Goal: Book appointment/travel/reservation

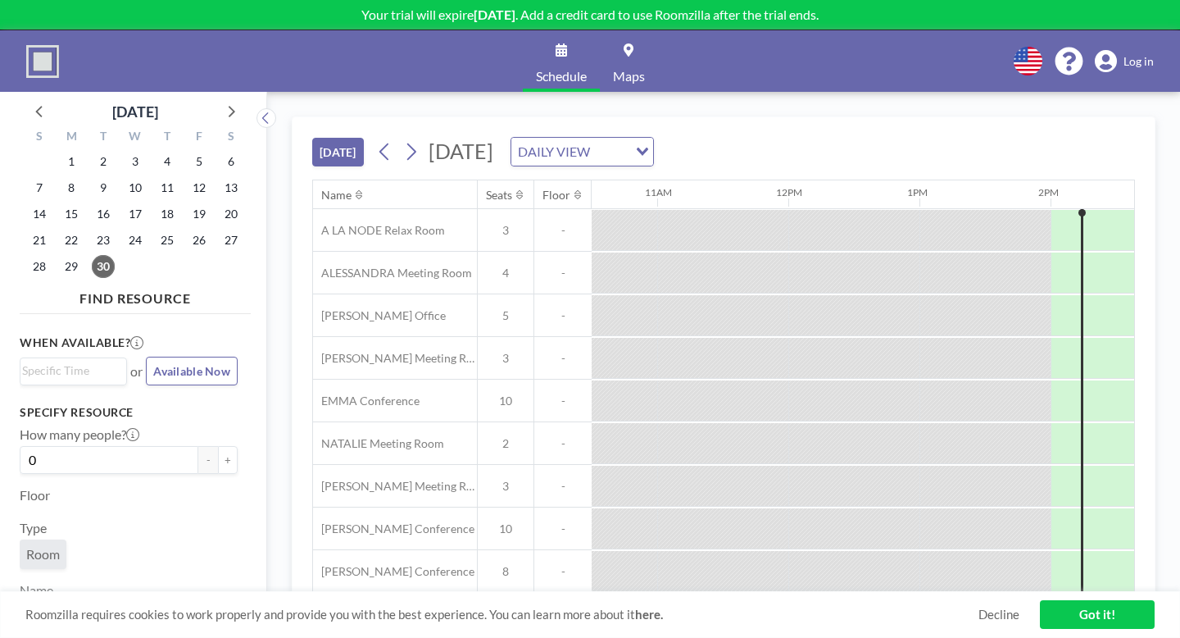
scroll to position [0, 1385]
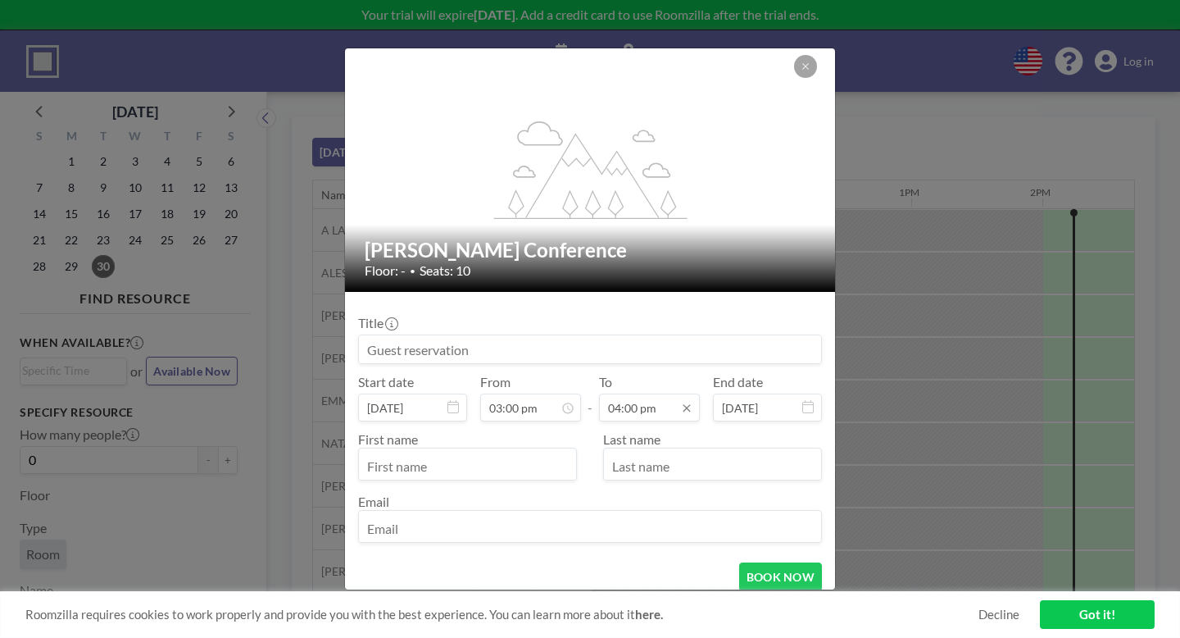
scroll to position [419, 0]
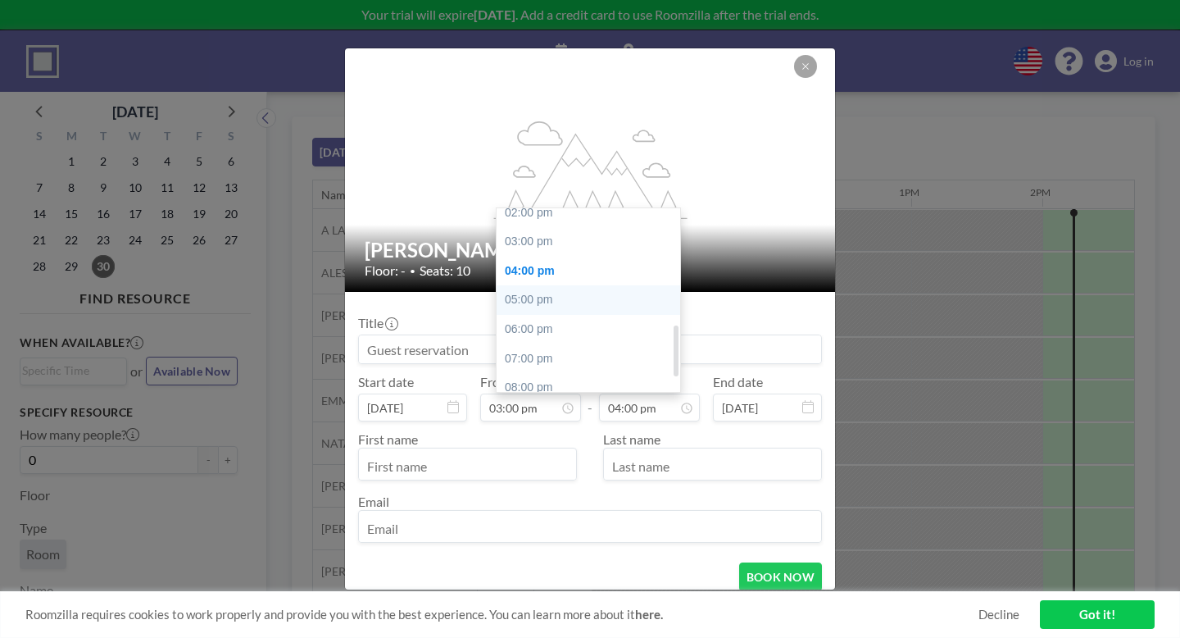
click at [557, 285] on div "05:00 pm" at bounding box center [589, 300] width 184 height 30
type input "05:00 pm"
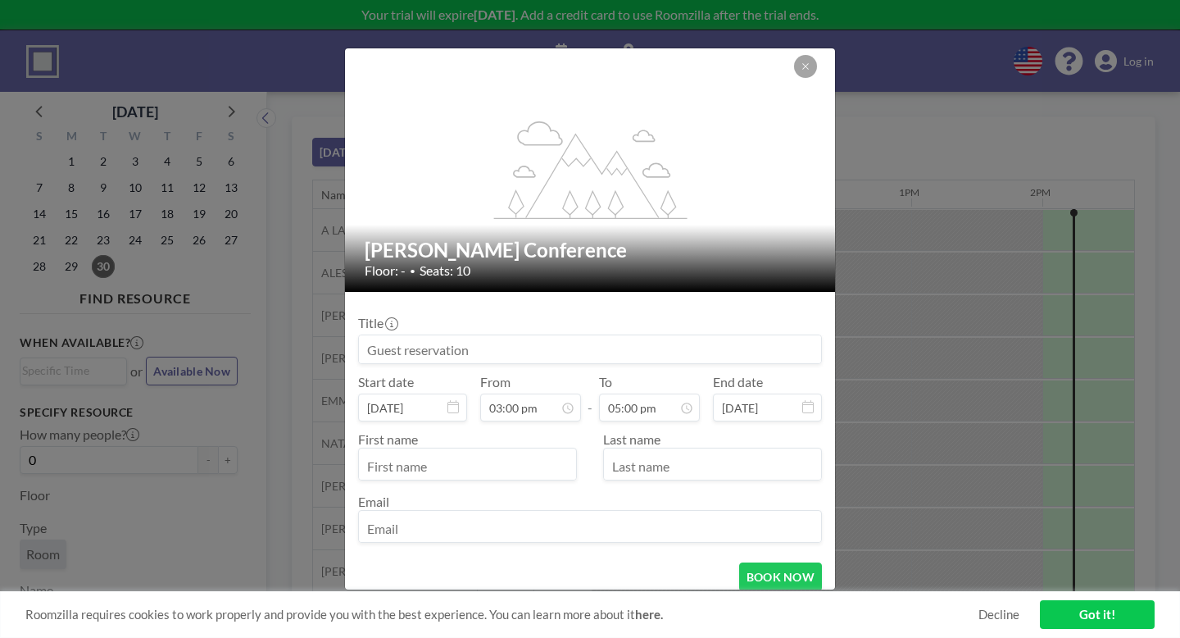
click at [525, 335] on input at bounding box center [590, 349] width 462 height 28
type input "T"
type input "D/R Team - TRA Pitch Session"
click at [461, 452] on input "text" at bounding box center [467, 466] width 217 height 28
type input "[PERSON_NAME]"
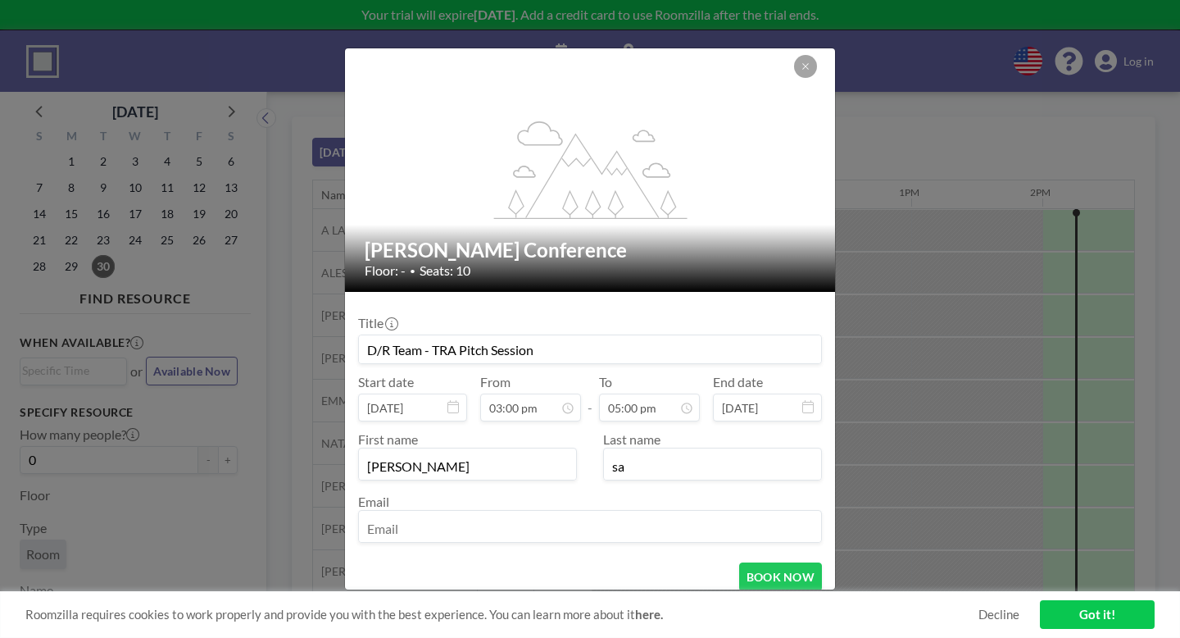
type input "s"
type input "Santpurkar"
type input "[EMAIL_ADDRESS][PERSON_NAME][DOMAIN_NAME]"
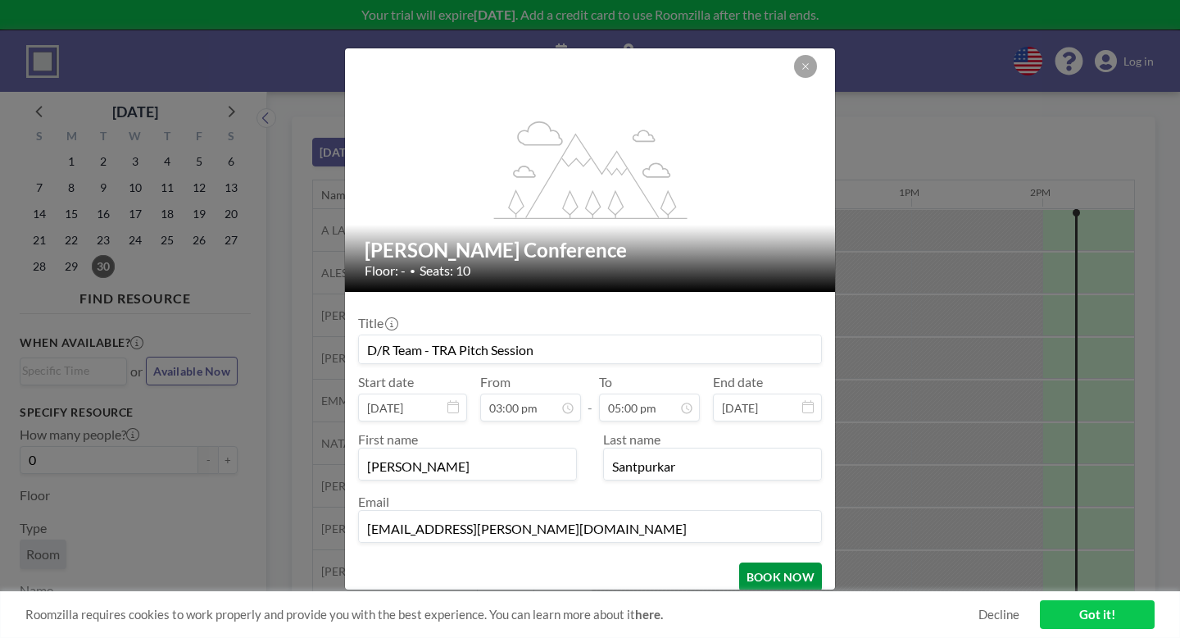
click at [742, 562] on button "BOOK NOW" at bounding box center [780, 576] width 83 height 29
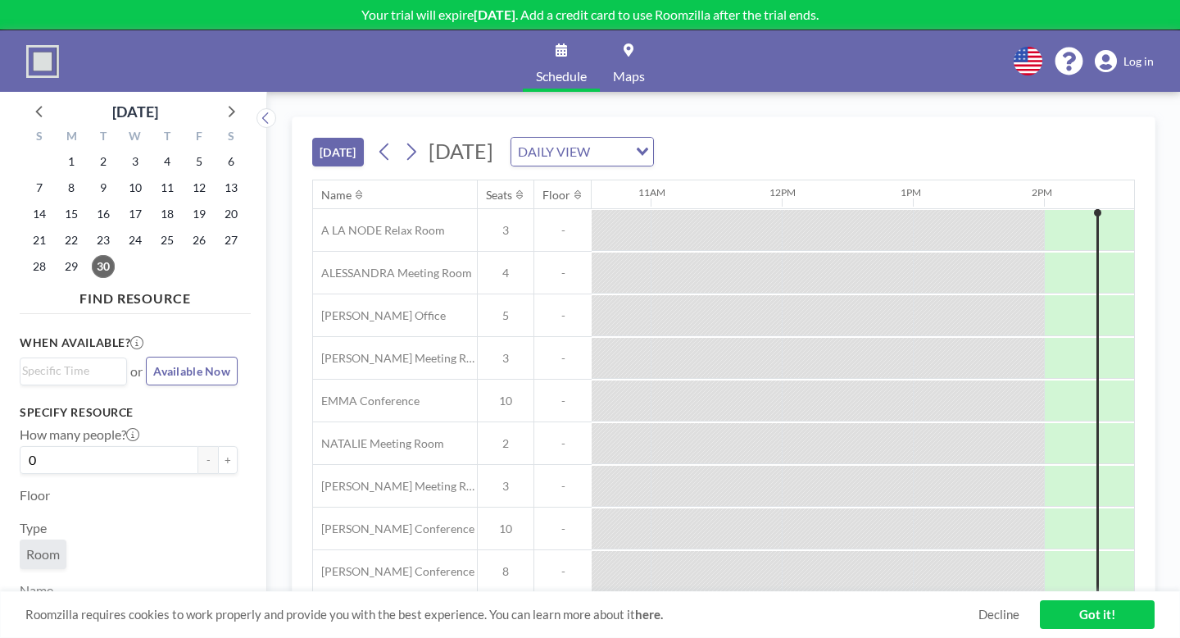
scroll to position [0, 1385]
